Goal: Information Seeking & Learning: Compare options

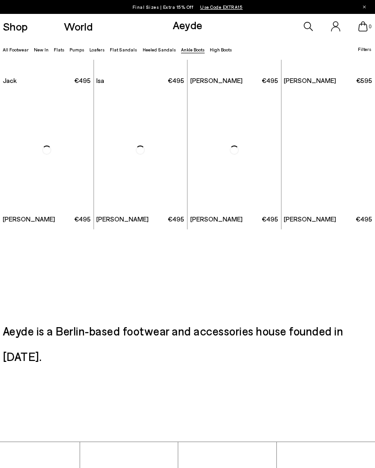
scroll to position [1076, 0]
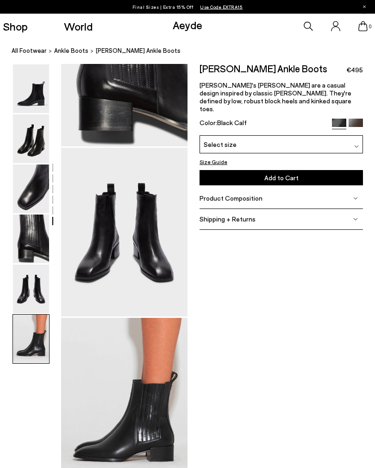
scroll to position [913, 12]
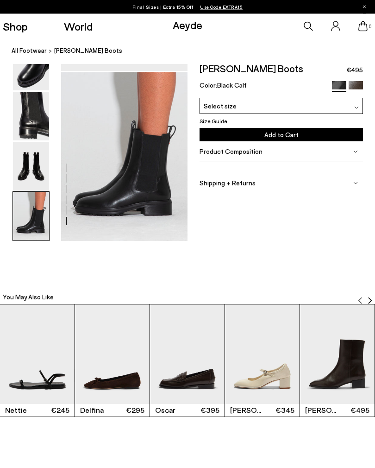
scroll to position [913, 0]
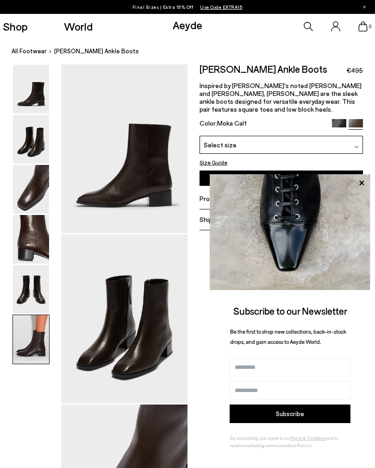
scroll to position [848, 0]
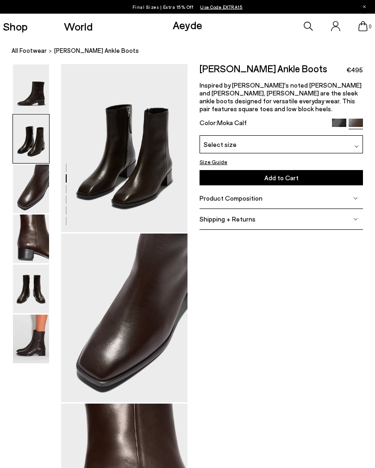
scroll to position [170, 10]
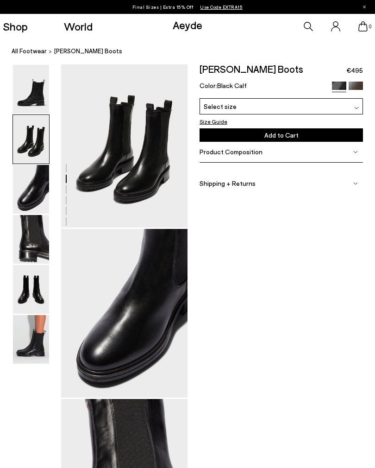
scroll to position [170, 0]
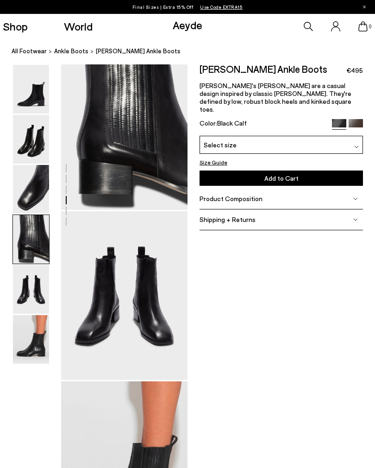
scroll to position [532, 12]
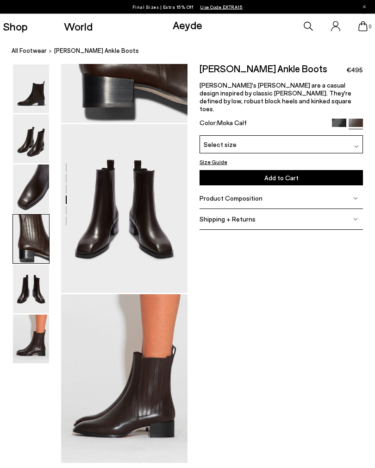
scroll to position [680, 0]
